Goal: Task Accomplishment & Management: Use online tool/utility

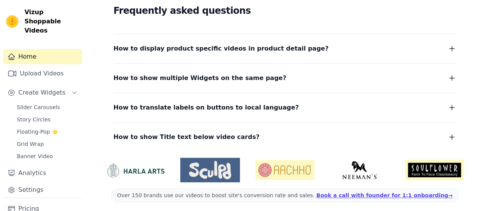
scroll to position [216, 0]
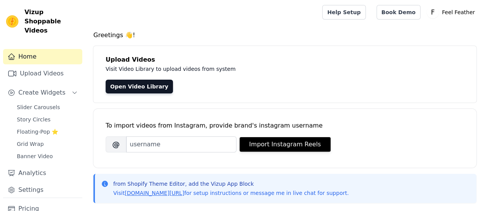
click at [15, 18] on img at bounding box center [12, 21] width 12 height 12
click at [427, 78] on div "Upload Videos Visit Video Library to upload videos from system Open Video Libra…" at bounding box center [284, 74] width 383 height 57
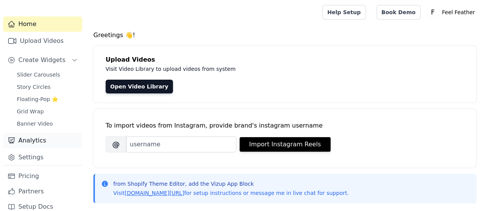
click at [36, 136] on link "Analytics" at bounding box center [42, 140] width 79 height 15
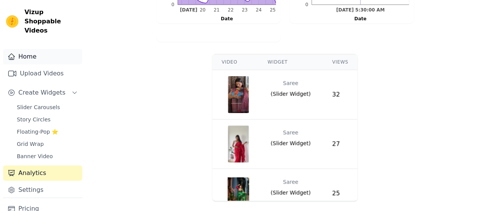
click at [28, 49] on link "Home" at bounding box center [42, 56] width 79 height 15
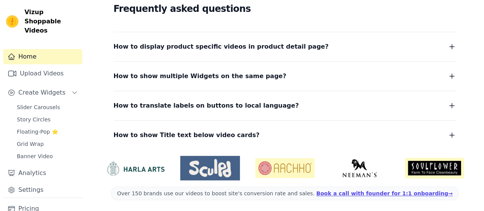
scroll to position [217, 0]
